Goal: Navigation & Orientation: Go to known website

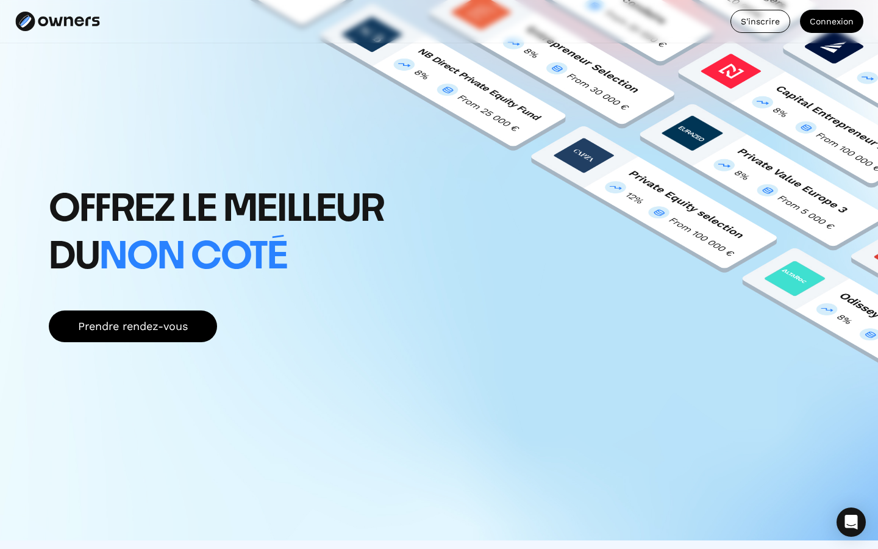
click at [748, 81] on div "Offrez le meilleur du non coté Prendre rendez-vous" at bounding box center [439, 245] width 878 height 491
click at [823, 31] on link "Connexion" at bounding box center [831, 21] width 63 height 23
